Goal: Task Accomplishment & Management: Use online tool/utility

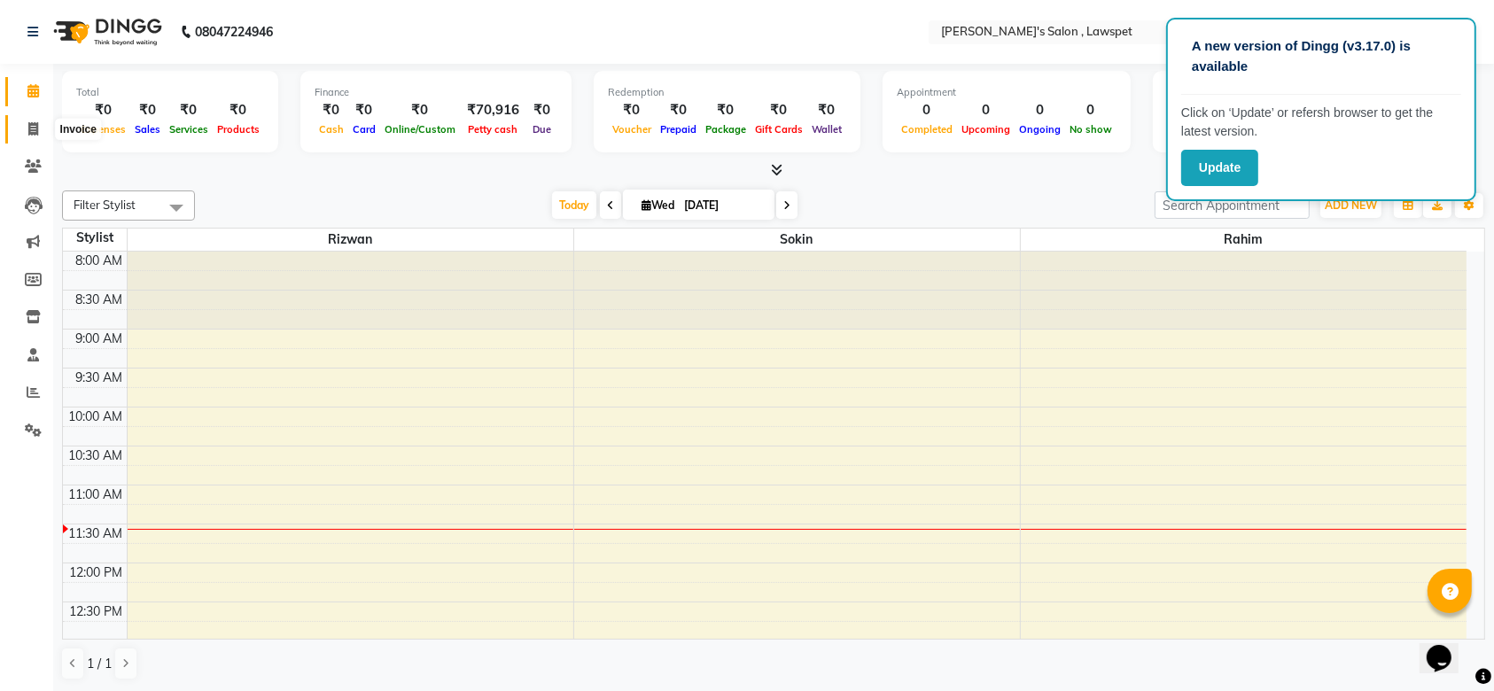
click at [41, 133] on span at bounding box center [33, 130] width 31 height 20
select select "service"
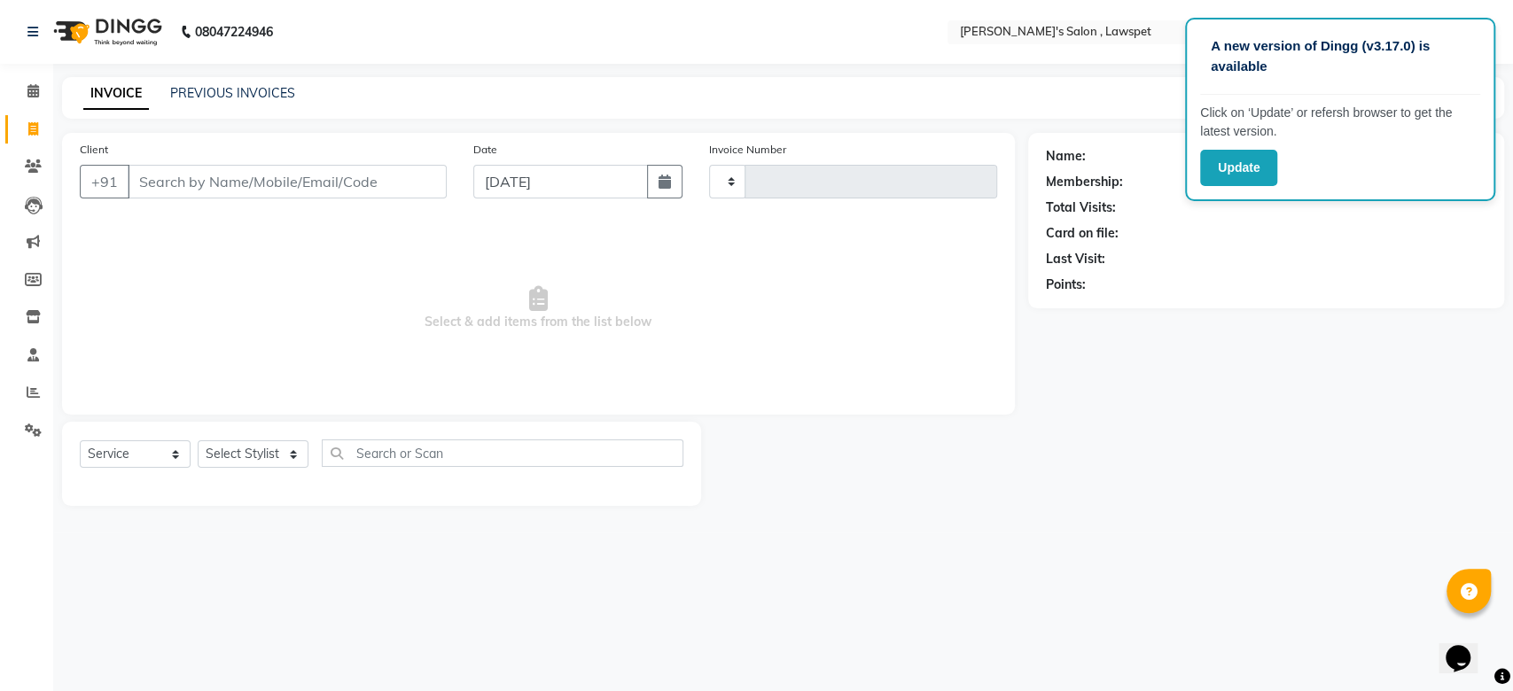
type input "0956"
select select "8614"
click at [215, 181] on input "Client" at bounding box center [287, 182] width 319 height 34
type input "9791853585"
drag, startPoint x: 1148, startPoint y: 157, endPoint x: 1085, endPoint y: 160, distance: 63.0
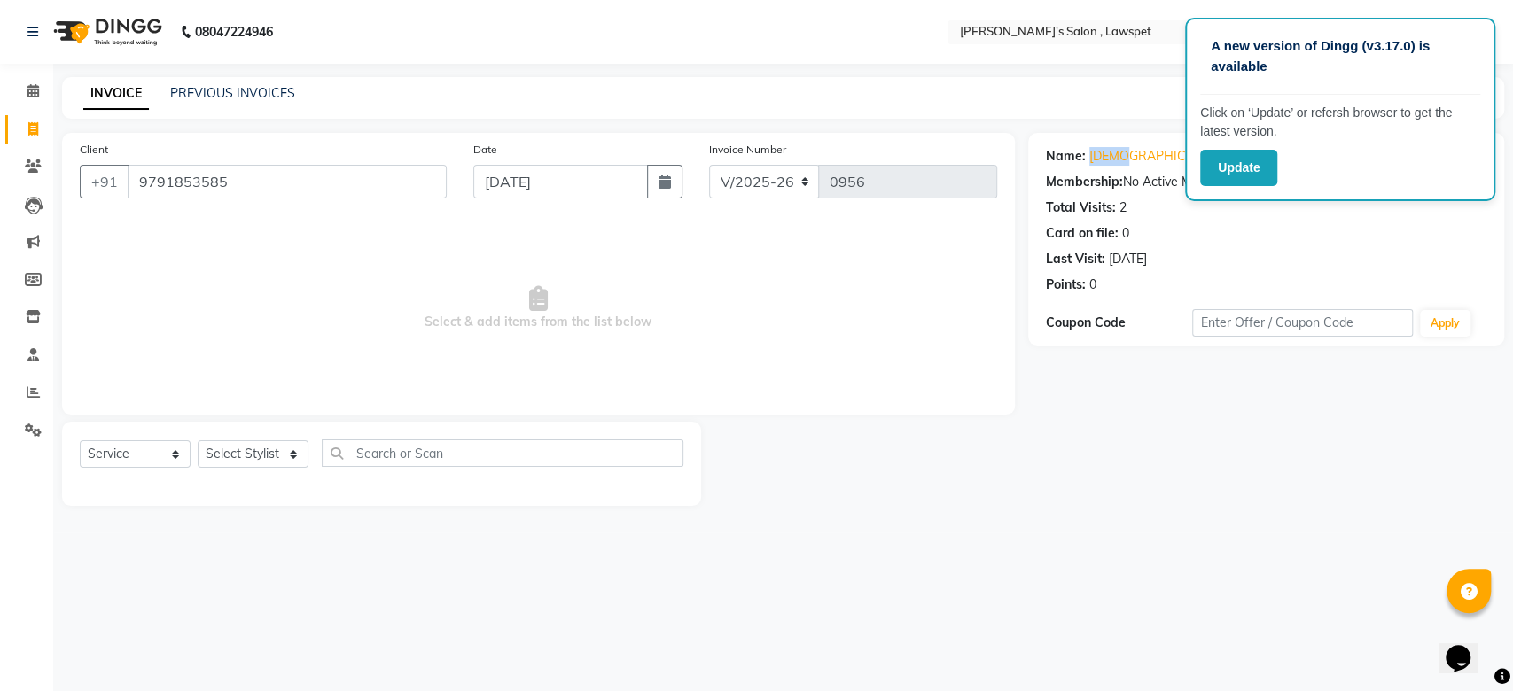
click at [1085, 160] on div "Name: [PERSON_NAME]" at bounding box center [1266, 156] width 440 height 19
copy div "[DEMOGRAPHIC_DATA]"
